Goal: Task Accomplishment & Management: Complete application form

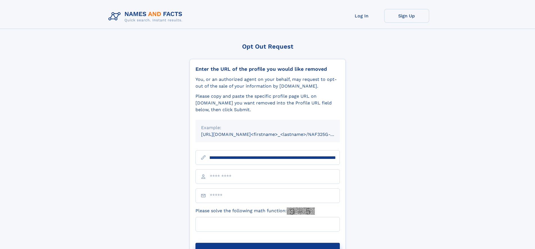
scroll to position [0, 63]
type input "**********"
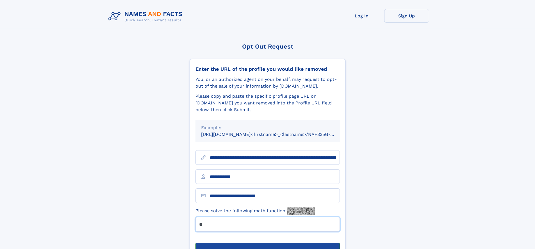
type input "**"
click at [268, 243] on button "Submit Opt Out Request" at bounding box center [268, 252] width 144 height 18
